Goal: Check status: Check status

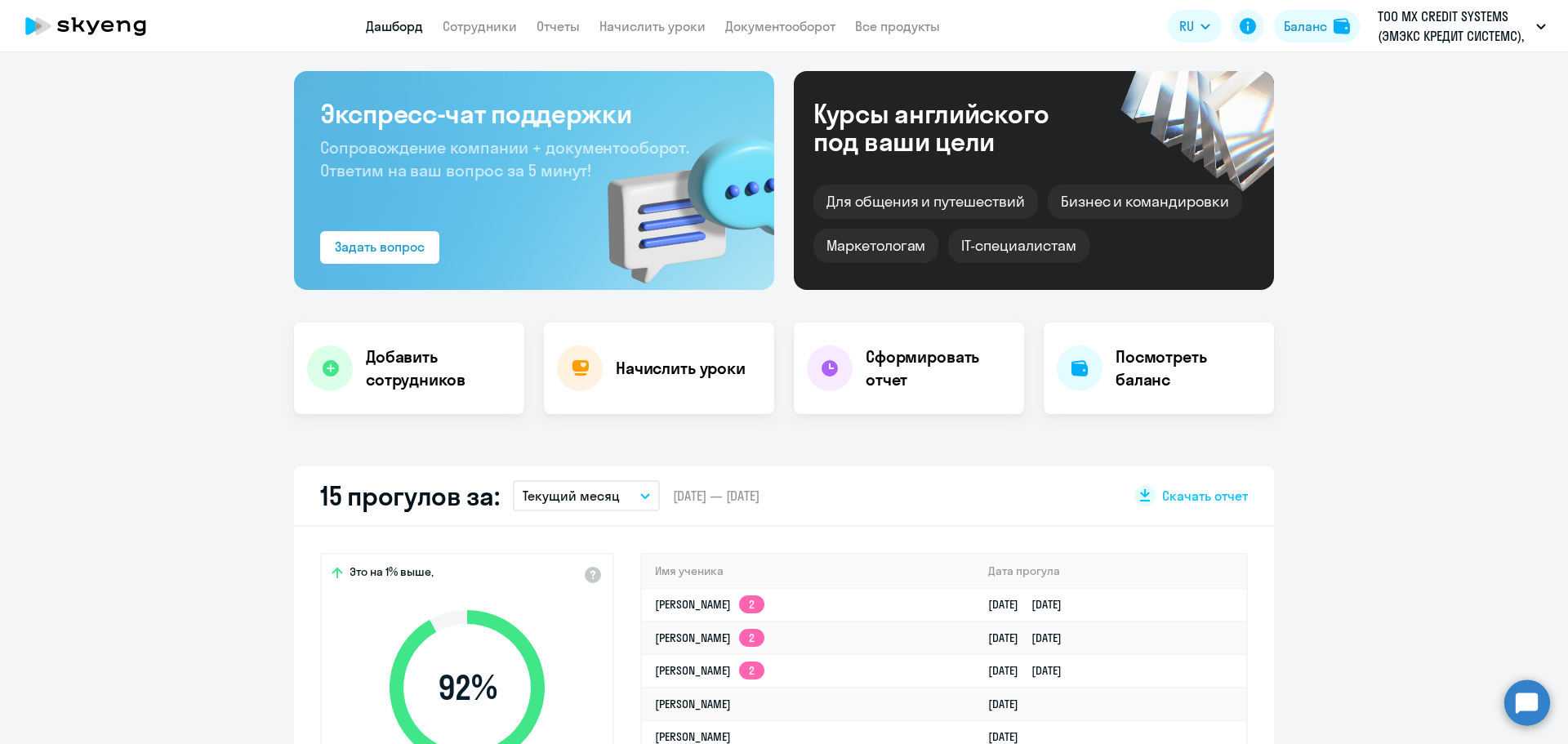
scroll to position [37, 0]
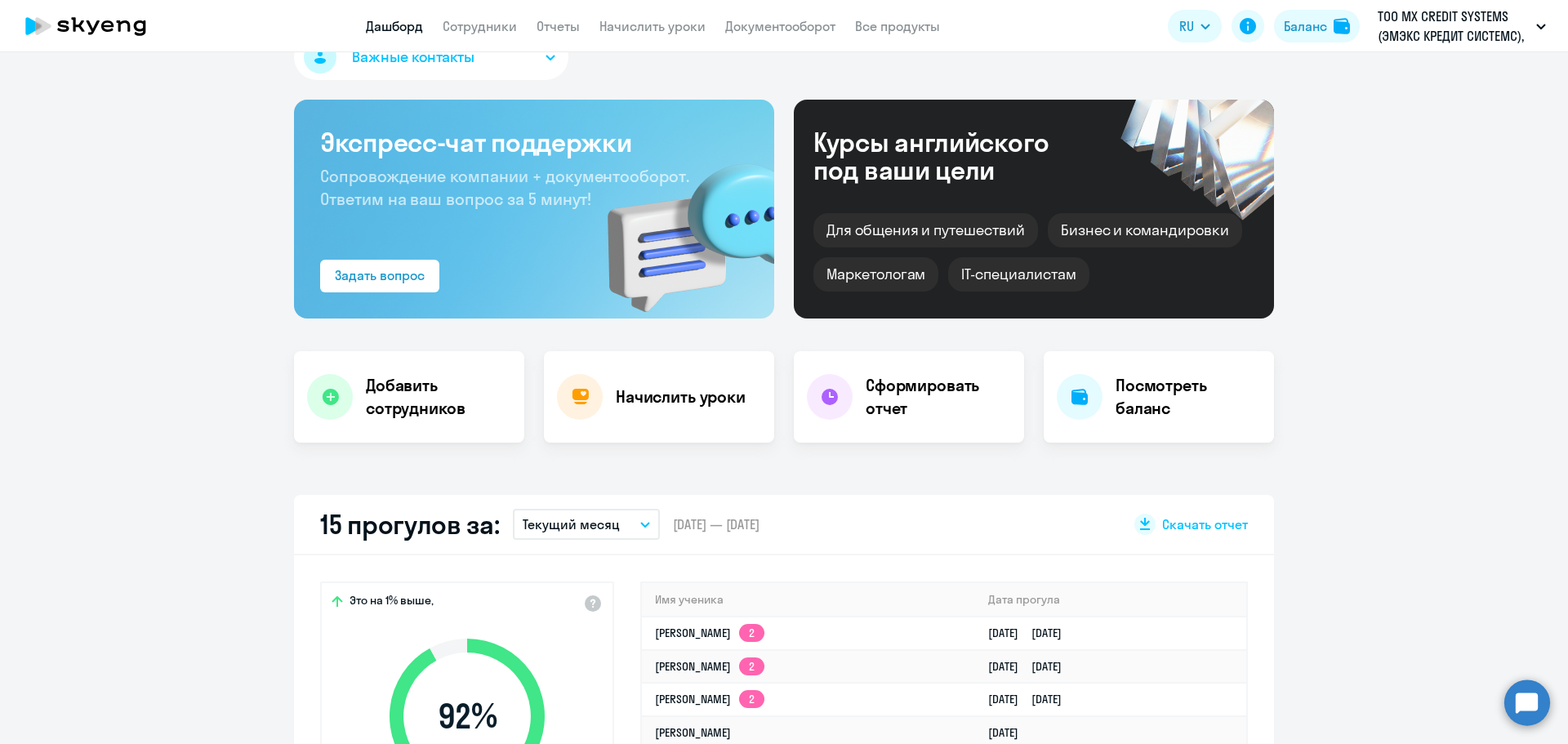
click at [1212, 380] on h4 "Посмотреть баланс" at bounding box center [1189, 397] width 146 height 46
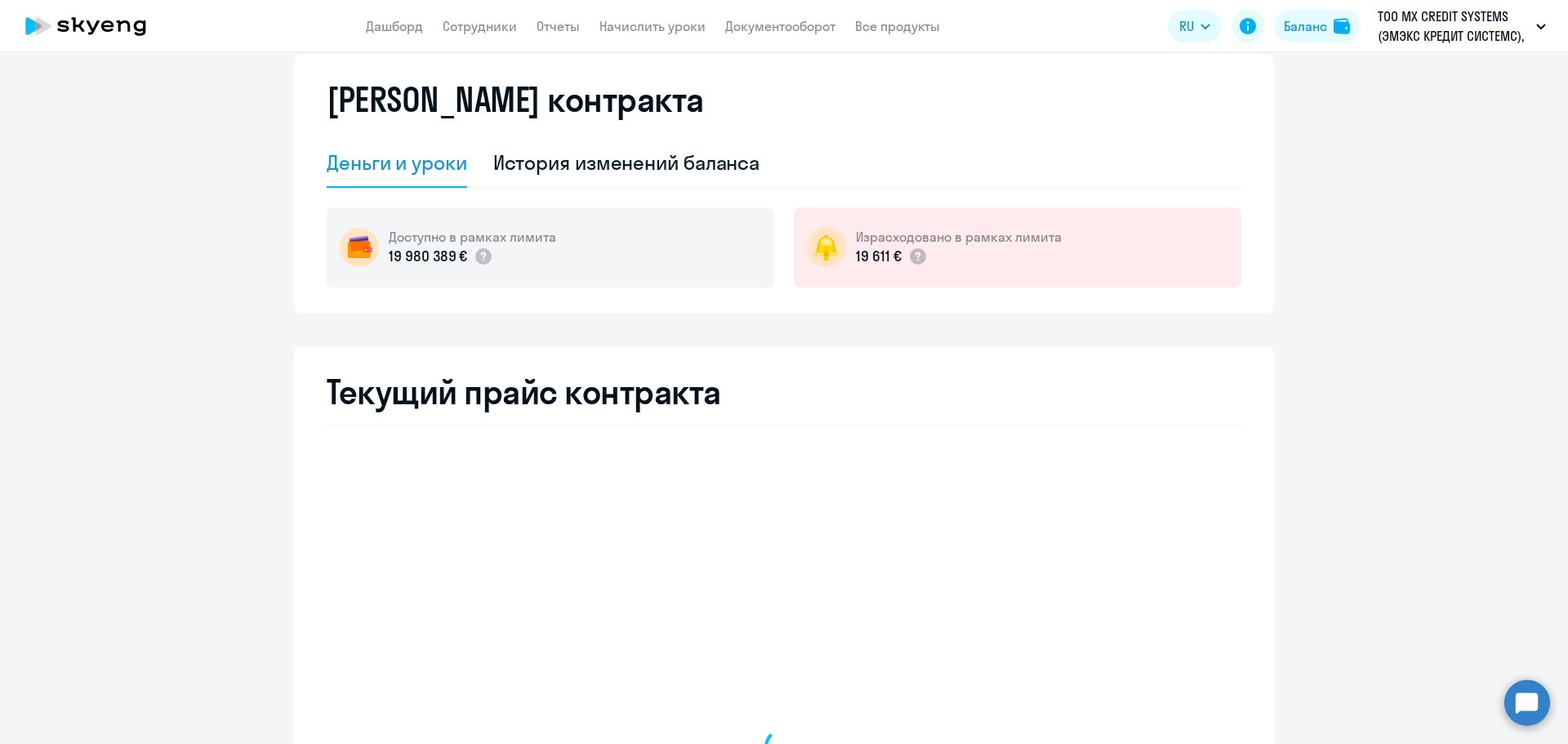
select select "english_adult_not_native_speaker"
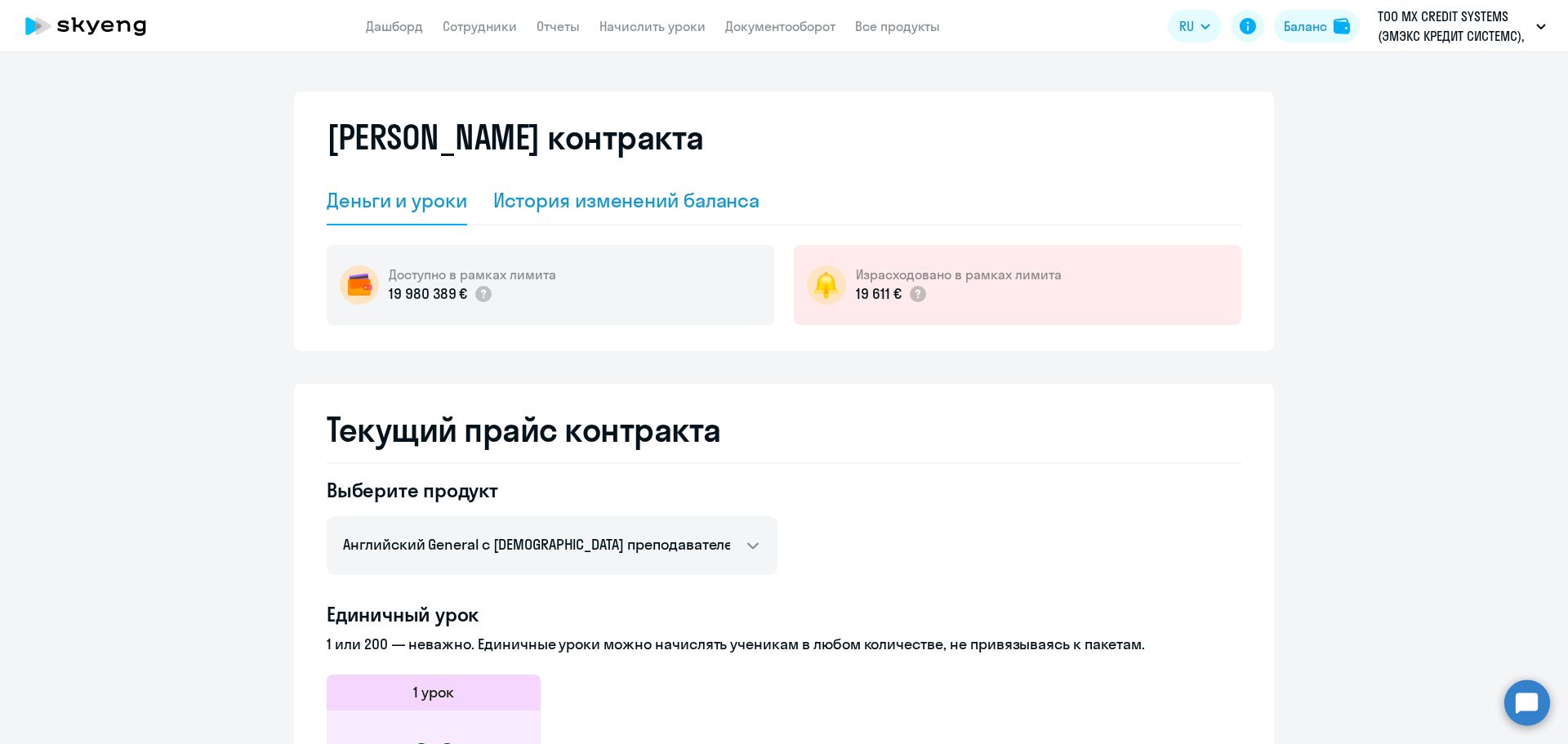
click at [549, 200] on div "История изменений баланса" at bounding box center [627, 199] width 267 height 26
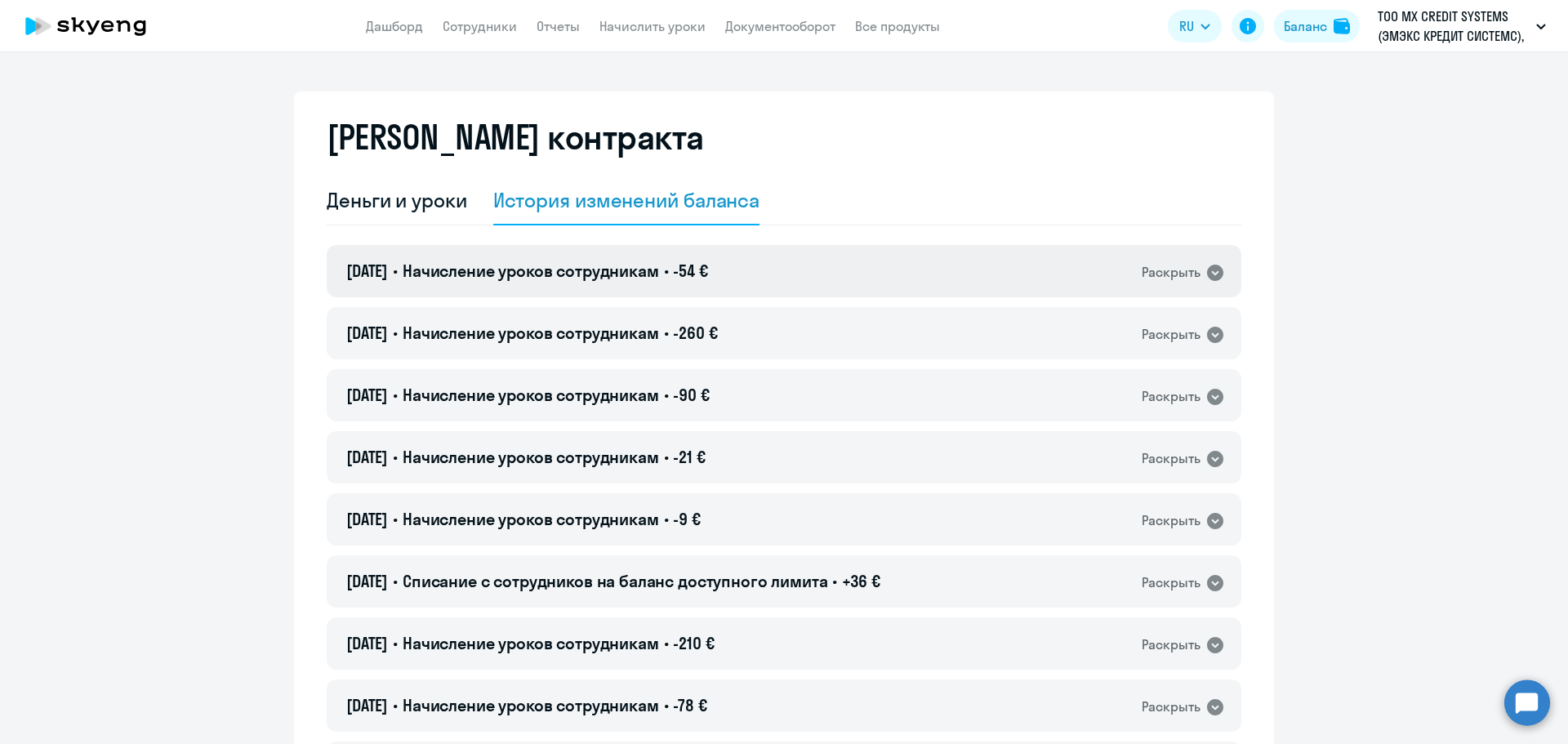
click at [595, 264] on span "Начисление уроков сотрудникам" at bounding box center [531, 270] width 256 height 20
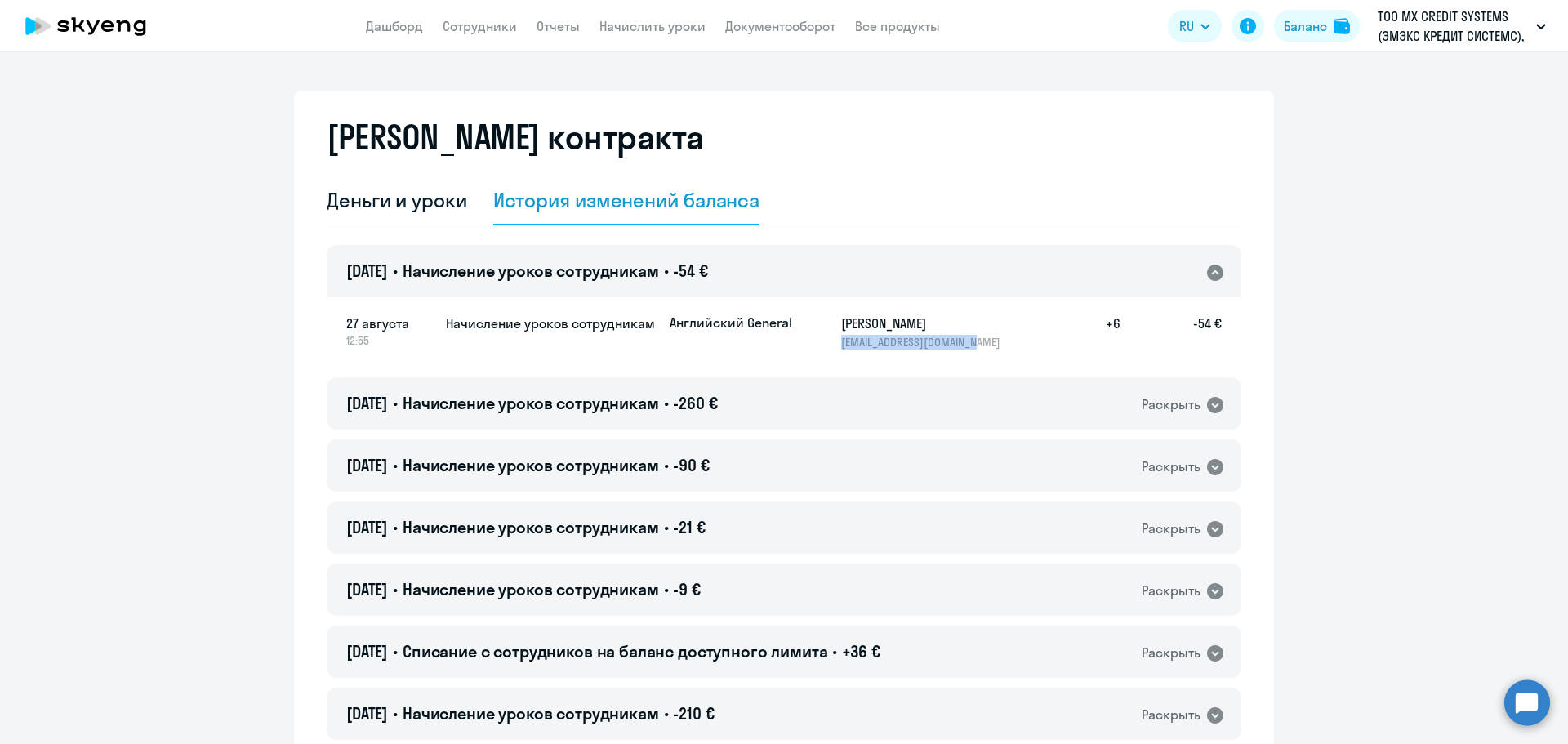
drag, startPoint x: 982, startPoint y: 346, endPoint x: 829, endPoint y: 345, distance: 153.0
click at [829, 345] on div "[DEMOGRAPHIC_DATA] General [PERSON_NAME] [PERSON_NAME][EMAIL_ADDRESS][DOMAIN_NA…" at bounding box center [946, 332] width 552 height 36
copy p "[EMAIL_ADDRESS][DOMAIN_NAME]"
